Goal: Information Seeking & Learning: Learn about a topic

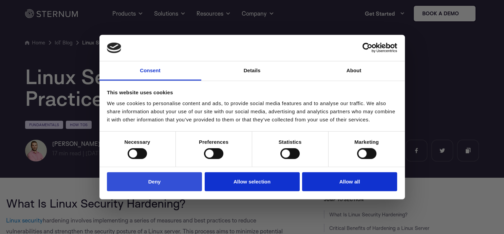
click at [160, 183] on button "Deny" at bounding box center [154, 181] width 95 height 19
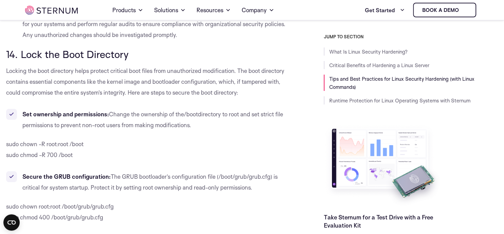
scroll to position [5051, 0]
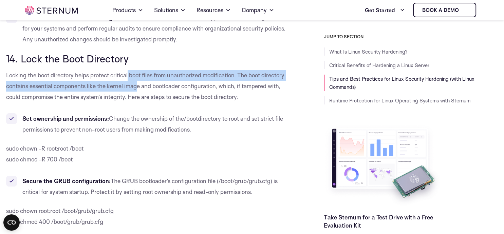
drag, startPoint x: 130, startPoint y: 54, endPoint x: 138, endPoint y: 68, distance: 16.4
click at [138, 70] on p "Locking the boot directory helps protect critical boot files from unauthorized …" at bounding box center [149, 86] width 287 height 33
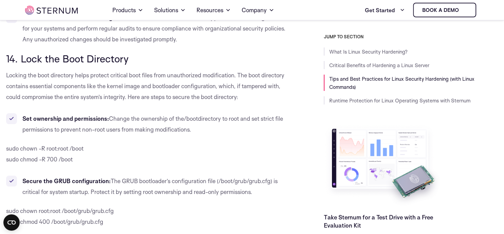
click at [139, 78] on span "Locking the boot directory helps protect critical boot files from unauthorized …" at bounding box center [145, 86] width 278 height 29
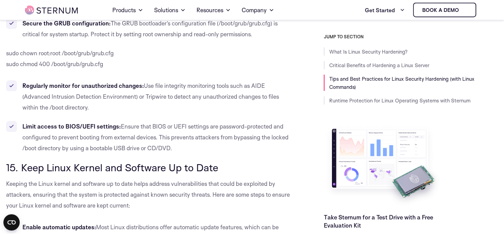
scroll to position [5230, 0]
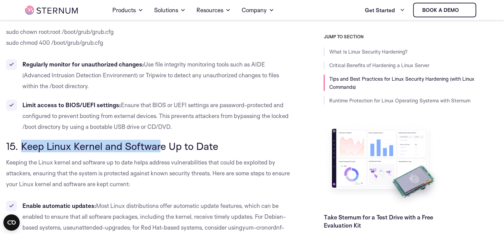
drag, startPoint x: 21, startPoint y: 125, endPoint x: 162, endPoint y: 123, distance: 141.2
click at [160, 140] on span "15. Keep Linux Kernel and Software Up to Date" at bounding box center [112, 146] width 212 height 13
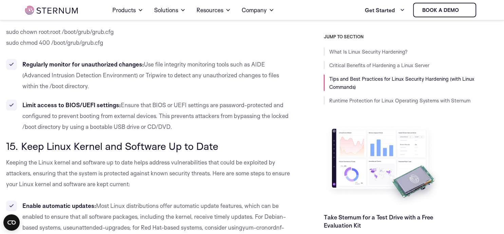
click at [163, 140] on span "15. Keep Linux Kernel and Software Up to Date" at bounding box center [112, 146] width 212 height 13
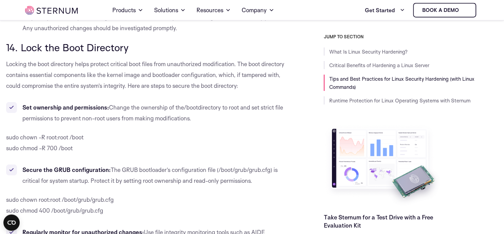
scroll to position [5015, 0]
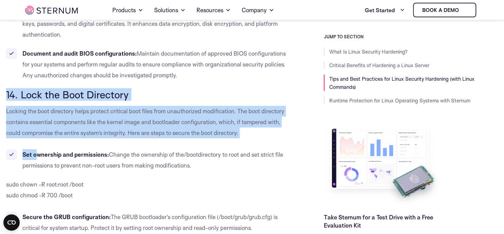
drag, startPoint x: 6, startPoint y: 72, endPoint x: 36, endPoint y: 125, distance: 60.6
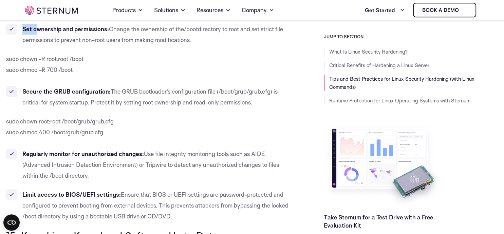
scroll to position [5159, 0]
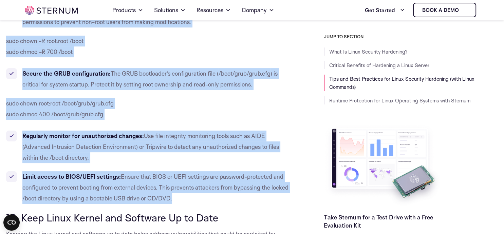
click at [189, 179] on li "Limit access to BIOS/UEFI settings: Ensure that BIOS or UEFI settings are passw…" at bounding box center [149, 187] width 287 height 33
copy div "00. Lore ips Dolo Sitametco Adipisc eli sedd eiusmodte incid utlabor etdolore m…"
